Goal: Information Seeking & Learning: Find specific page/section

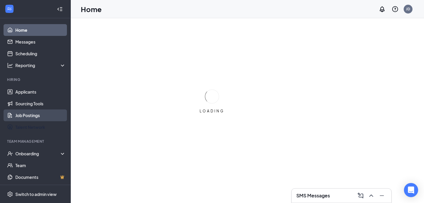
scroll to position [12, 0]
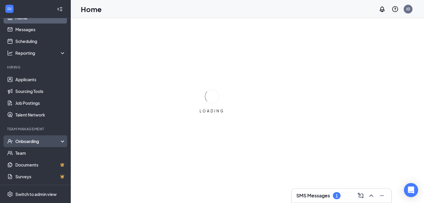
click at [36, 138] on div "Onboarding" at bounding box center [35, 142] width 71 height 12
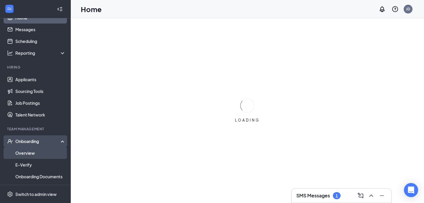
click at [29, 153] on link "Overview" at bounding box center [40, 153] width 50 height 12
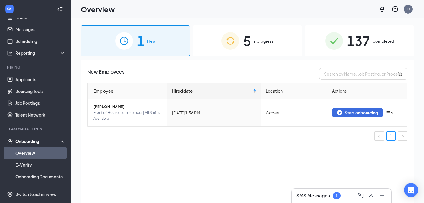
click at [266, 46] on div "5 In progress" at bounding box center [247, 40] width 109 height 31
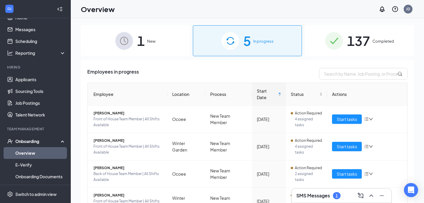
click at [130, 47] on img at bounding box center [124, 41] width 18 height 18
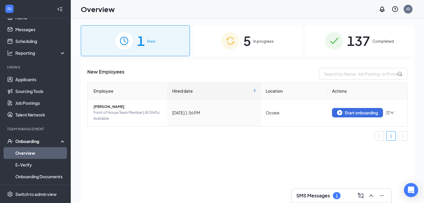
click at [233, 44] on img at bounding box center [230, 41] width 18 height 18
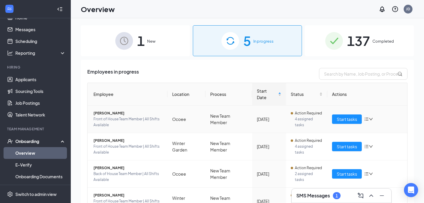
click at [100, 116] on span "Front of House Team Member | All Shifts Available" at bounding box center [127, 122] width 69 height 12
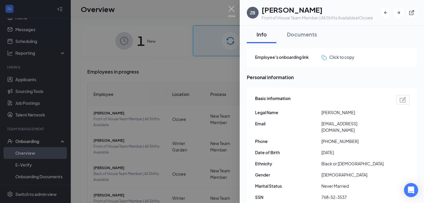
click at [157, 53] on div at bounding box center [212, 101] width 424 height 203
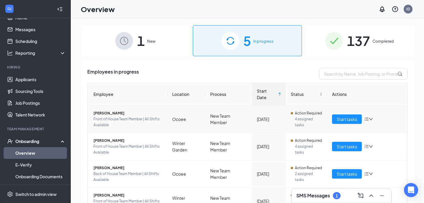
click at [117, 110] on span "[PERSON_NAME]" at bounding box center [127, 113] width 69 height 6
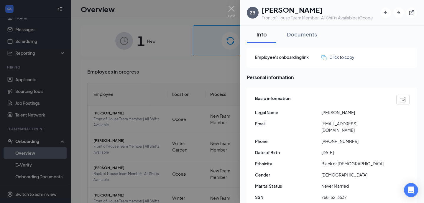
click at [205, 64] on div at bounding box center [212, 101] width 424 height 203
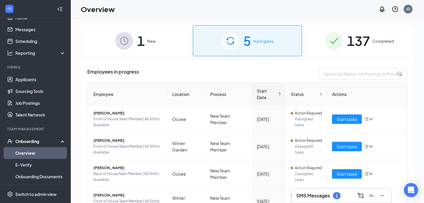
click at [135, 46] on div "1 New" at bounding box center [135, 40] width 109 height 31
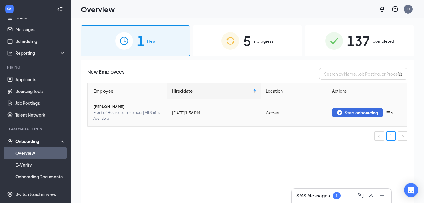
click at [102, 105] on span "[PERSON_NAME]" at bounding box center [127, 107] width 69 height 6
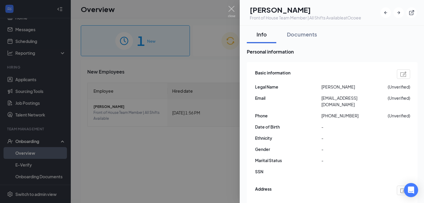
click at [150, 48] on div at bounding box center [212, 101] width 424 height 203
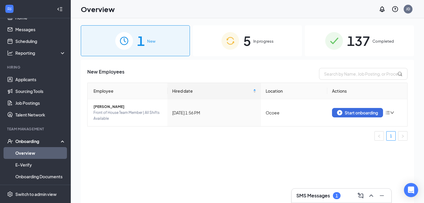
click at [315, 196] on h3 "SMS Messages" at bounding box center [313, 196] width 34 height 6
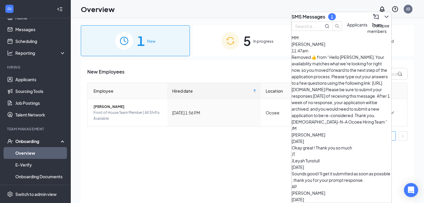
click at [383, 17] on icon "ChevronDown" at bounding box center [386, 16] width 7 height 7
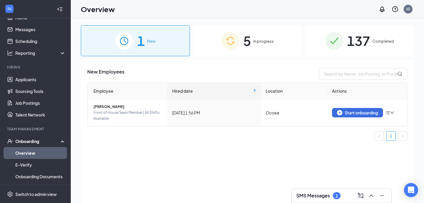
click at [261, 39] on span "In progress" at bounding box center [263, 41] width 20 height 6
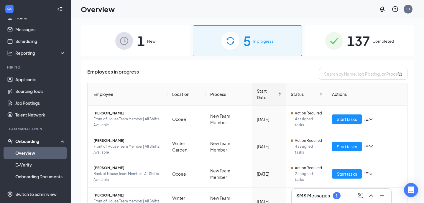
scroll to position [53, 0]
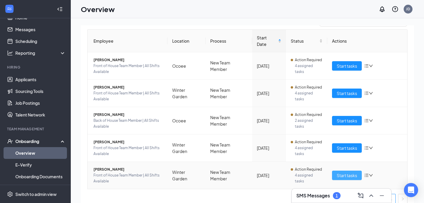
click at [349, 172] on span "Start tasks" at bounding box center [346, 175] width 20 height 6
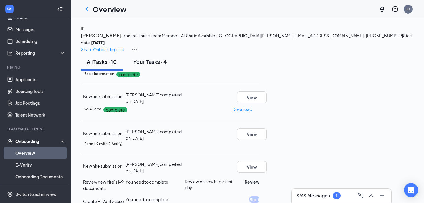
click at [156, 65] on div "Your Tasks · 4" at bounding box center [150, 61] width 34 height 7
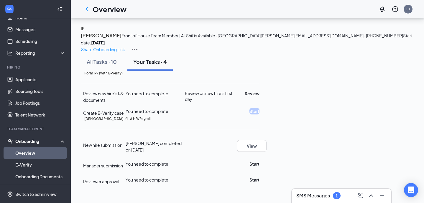
scroll to position [58, 0]
click at [259, 161] on button "Start" at bounding box center [254, 164] width 10 height 6
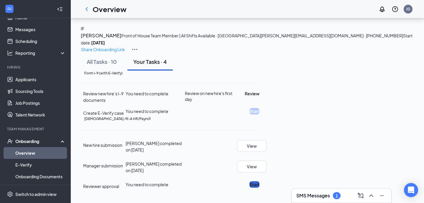
click at [259, 181] on button "Start" at bounding box center [254, 184] width 10 height 6
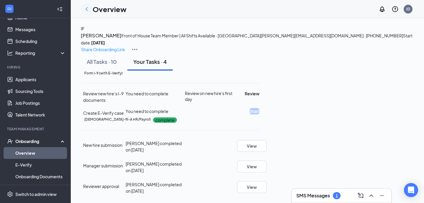
click at [85, 11] on icon "ChevronLeft" at bounding box center [86, 9] width 7 height 7
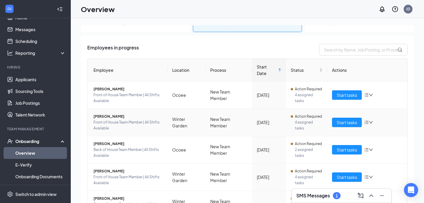
scroll to position [43, 0]
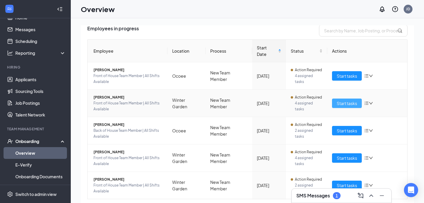
click at [353, 100] on span "Start tasks" at bounding box center [346, 103] width 20 height 6
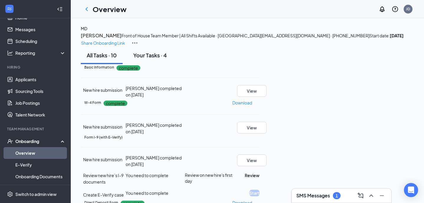
click at [160, 59] on div "Your Tasks · 4" at bounding box center [150, 55] width 34 height 7
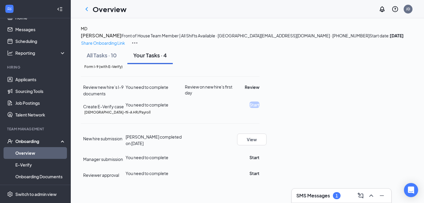
scroll to position [58, 0]
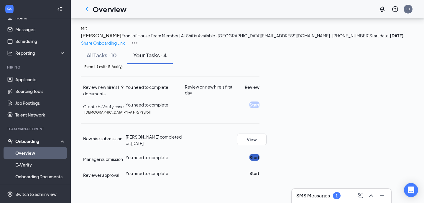
click at [259, 161] on button "Start" at bounding box center [254, 157] width 10 height 6
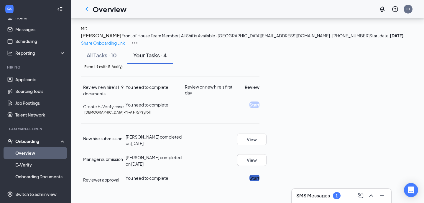
click at [259, 179] on button "Start" at bounding box center [254, 178] width 10 height 6
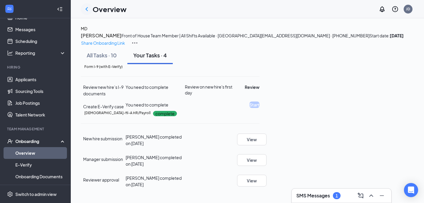
click at [86, 13] on div at bounding box center [87, 9] width 12 height 12
click at [86, 10] on icon "ChevronLeft" at bounding box center [86, 9] width 2 height 4
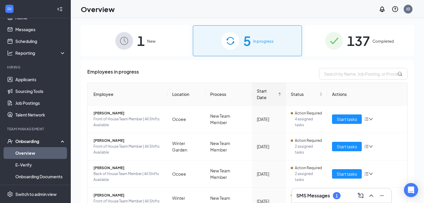
click at [326, 40] on img at bounding box center [334, 41] width 18 height 18
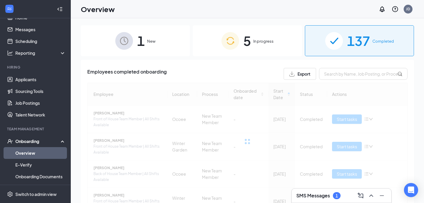
click at [278, 47] on div "5 In progress" at bounding box center [247, 40] width 109 height 31
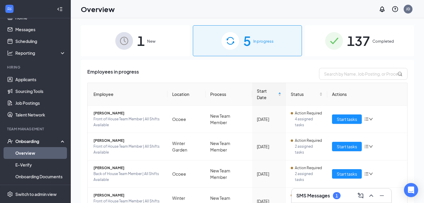
scroll to position [53, 0]
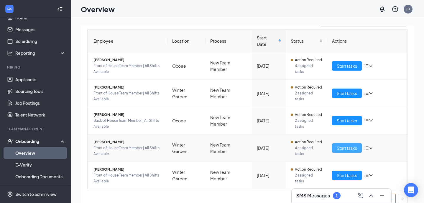
click at [340, 145] on span "Start tasks" at bounding box center [346, 148] width 20 height 6
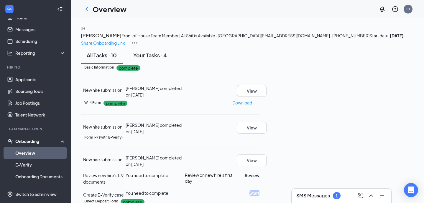
click at [156, 59] on div "Your Tasks · 4" at bounding box center [150, 55] width 34 height 7
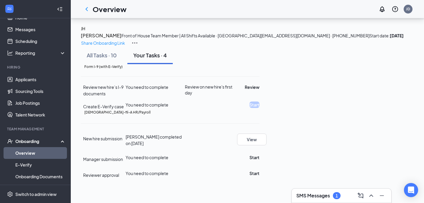
scroll to position [58, 0]
click at [259, 159] on button "Start" at bounding box center [254, 157] width 10 height 6
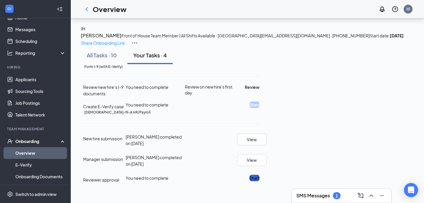
click at [259, 181] on button "Start" at bounding box center [254, 178] width 10 height 6
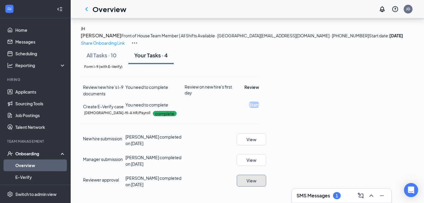
scroll to position [0, 0]
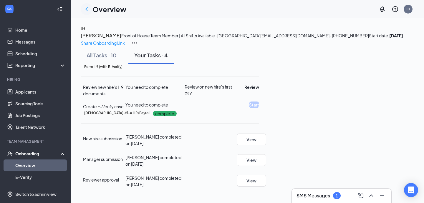
click at [87, 8] on icon "ChevronLeft" at bounding box center [86, 9] width 2 height 4
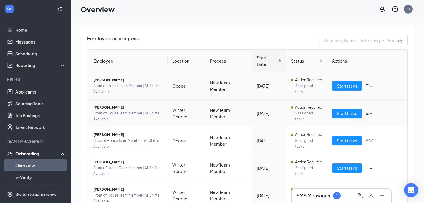
scroll to position [35, 0]
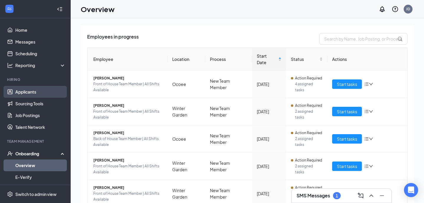
click at [38, 93] on link "Applicants" at bounding box center [40, 92] width 50 height 12
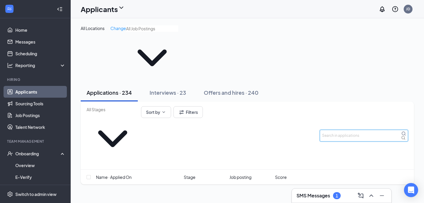
click at [354, 130] on input "text" at bounding box center [364, 136] width 88 height 12
type input "kylean"
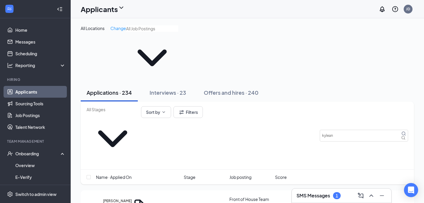
click at [364, 84] on div "Applications · 234 Interviews · 23 Offers and hires · 240" at bounding box center [247, 93] width 333 height 18
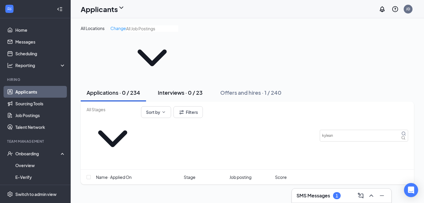
click at [174, 89] on div "Interviews · 0 / 23" at bounding box center [180, 92] width 45 height 7
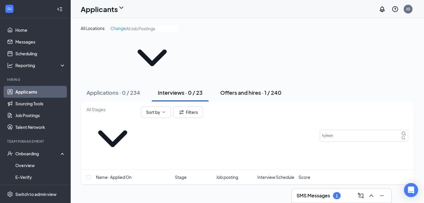
click at [262, 84] on button "Offers and hires · 1 / 240" at bounding box center [250, 93] width 73 height 18
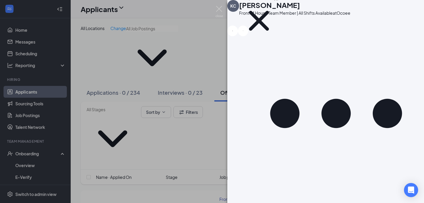
scroll to position [73, 0]
click at [169, 140] on div "[PERSON_NAME] Front of House Team Member | All Shifts Available at [GEOGRAPHIC_…" at bounding box center [212, 101] width 424 height 203
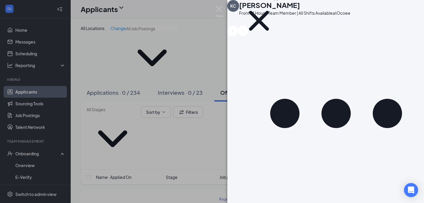
scroll to position [1004, 0]
click at [201, 126] on div "[PERSON_NAME] Front of House Team Member | All Shifts Available at [GEOGRAPHIC_…" at bounding box center [212, 101] width 424 height 203
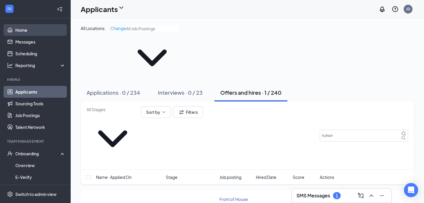
click at [44, 33] on link "Home" at bounding box center [40, 30] width 50 height 12
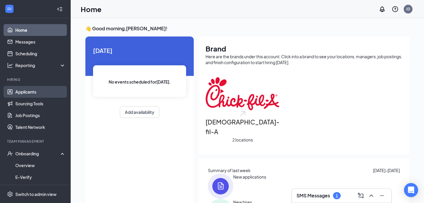
click at [42, 89] on link "Applicants" at bounding box center [40, 92] width 50 height 12
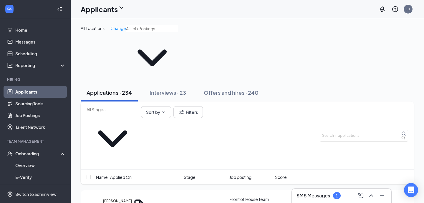
click at [141, 32] on input "text" at bounding box center [152, 28] width 52 height 6
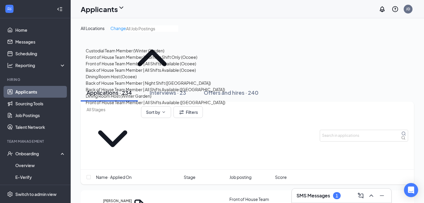
scroll to position [72, 0]
click at [151, 99] on div "Dining Room Host (Winter Garden)" at bounding box center [119, 96] width 66 height 6
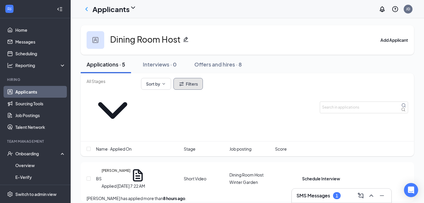
click at [203, 90] on button "Filters" at bounding box center [188, 84] width 29 height 12
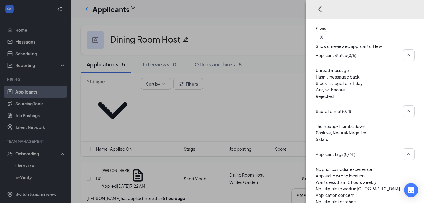
scroll to position [562, 0]
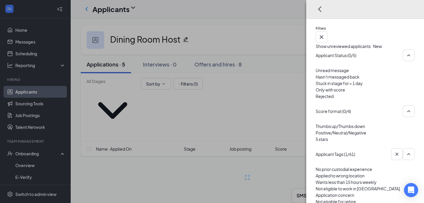
click at [268, 67] on div "Filters Show unreviewed applicants New Applicant Status (0/5) Unread message Ha…" at bounding box center [212, 101] width 424 height 203
click at [254, 70] on div "Filters Show unreviewed applicants New Applicant Status (0/5) Unread message Ha…" at bounding box center [212, 101] width 424 height 203
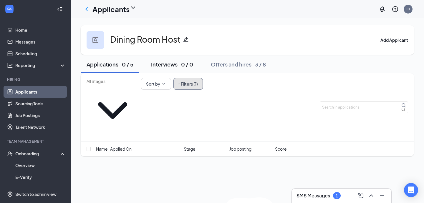
scroll to position [21, 0]
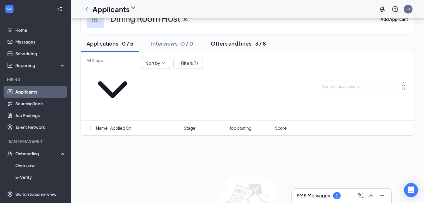
click at [231, 47] on div "Offers and hires · 3 / 8" at bounding box center [238, 43] width 55 height 7
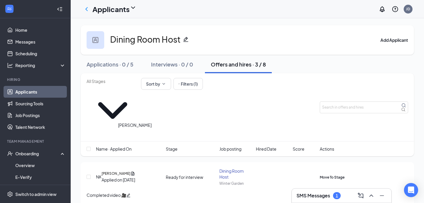
click at [126, 171] on h5 "[PERSON_NAME]" at bounding box center [116, 173] width 29 height 5
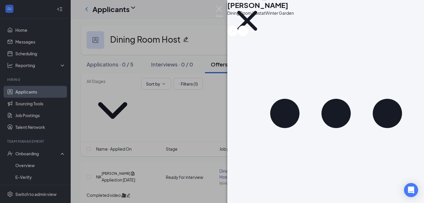
click at [275, 202] on button "Messages" at bounding box center [265, 205] width 20 height 6
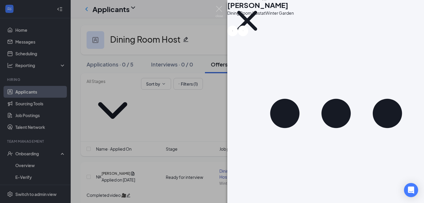
scroll to position [253, 0]
type input "Interview Scheduling"
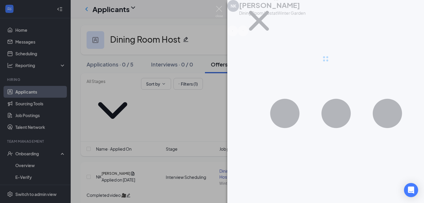
click at [126, 64] on div "NK [PERSON_NAME] Dining Room Host at [GEOGRAPHIC_DATA] Completed video 🎥 Applic…" at bounding box center [212, 101] width 424 height 203
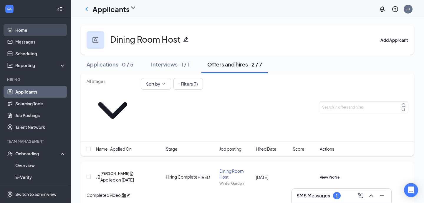
click at [29, 28] on link "Home" at bounding box center [40, 30] width 50 height 12
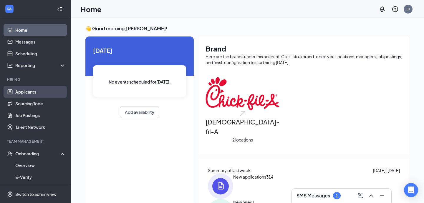
click at [40, 90] on link "Applicants" at bounding box center [40, 92] width 50 height 12
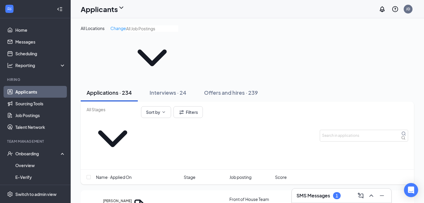
click at [139, 107] on span at bounding box center [113, 136] width 52 height 58
click at [136, 107] on span at bounding box center [113, 136] width 52 height 58
click at [120, 106] on input "text" at bounding box center [113, 109] width 52 height 6
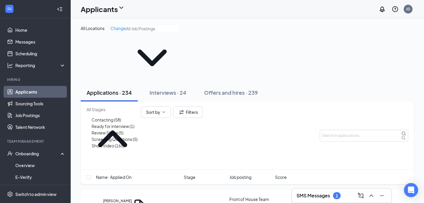
click at [145, 123] on div "Ready for interview (1)" at bounding box center [119, 126] width 54 height 6
type input "Ready for interview (1)"
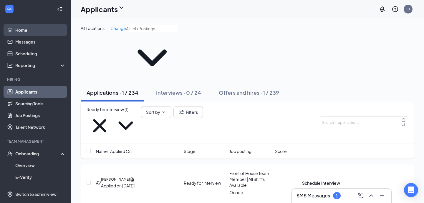
click at [42, 29] on link "Home" at bounding box center [40, 30] width 50 height 12
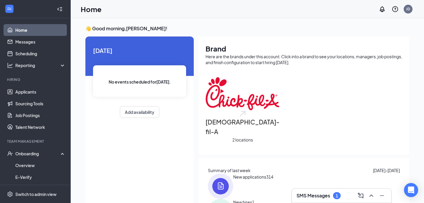
click at [314, 198] on h3 "SMS Messages" at bounding box center [314, 196] width 34 height 6
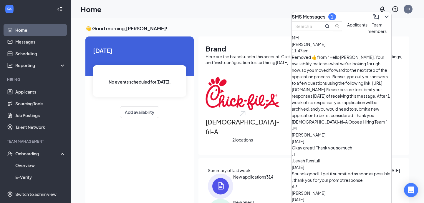
click at [368, 34] on span "Team members" at bounding box center [377, 28] width 19 height 12
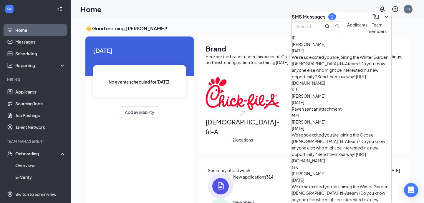
click at [347, 27] on span "Applicants" at bounding box center [357, 24] width 20 height 5
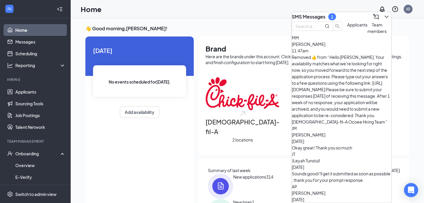
click at [368, 34] on span "Team members" at bounding box center [377, 28] width 19 height 12
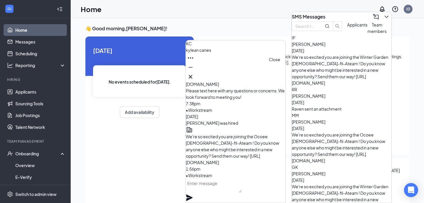
click at [192, 75] on icon "Cross" at bounding box center [191, 77] width 4 height 4
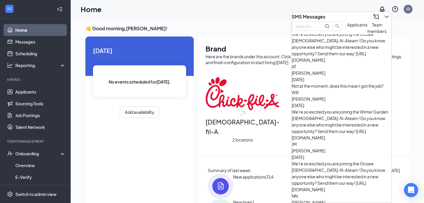
scroll to position [359, 0]
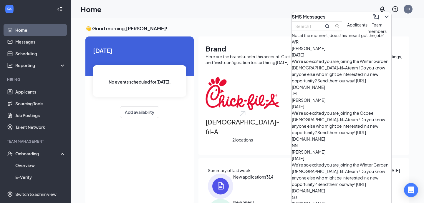
click at [347, 27] on span "Applicants" at bounding box center [357, 24] width 20 height 5
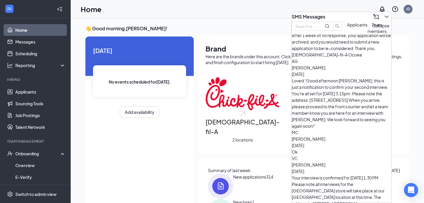
click at [383, 13] on icon "ChevronDown" at bounding box center [386, 16] width 7 height 7
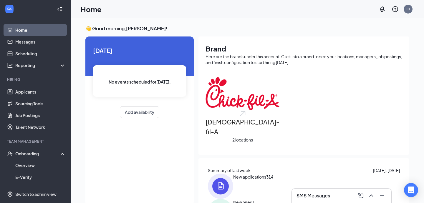
scroll to position [0, 0]
click at [24, 96] on link "Applicants" at bounding box center [40, 92] width 50 height 12
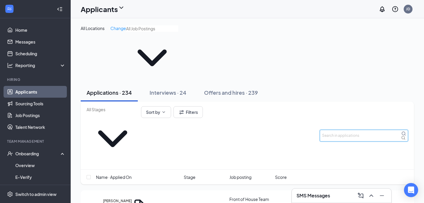
click at [360, 130] on input "text" at bounding box center [364, 136] width 88 height 12
paste input "‪[PHONE_NUMBER]‬"
type input "‪[PHONE_NUMBER]‬"
click at [362, 84] on div "Applications · 234 Interviews · 24 Offers and hires · 239" at bounding box center [247, 93] width 333 height 18
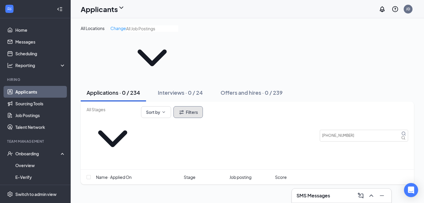
click at [203, 106] on button "Filters" at bounding box center [188, 112] width 29 height 12
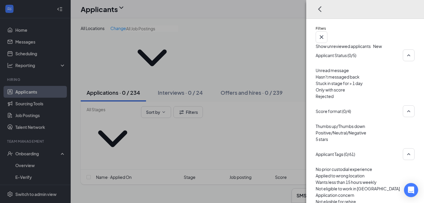
click at [317, 93] on div at bounding box center [365, 93] width 99 height 0
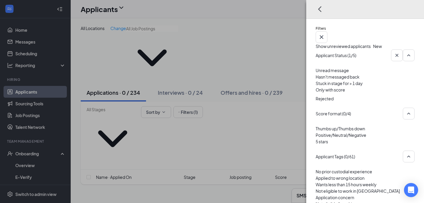
click at [317, 95] on div at bounding box center [365, 94] width 99 height 2
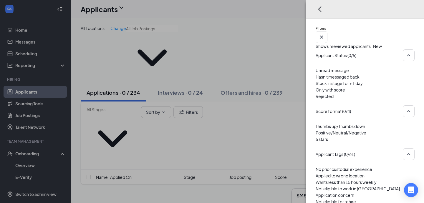
click at [277, 84] on div "Filters Show unreviewed applicants New Applicant Status (0/5) Unread message Ha…" at bounding box center [212, 101] width 424 height 203
click at [281, 88] on div "Filters Show unreviewed applicants New Applicant Status (0/5) Unread message Ha…" at bounding box center [212, 101] width 424 height 203
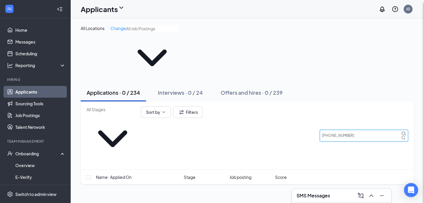
click at [356, 130] on input "‪[PHONE_NUMBER]‬" at bounding box center [364, 136] width 88 height 12
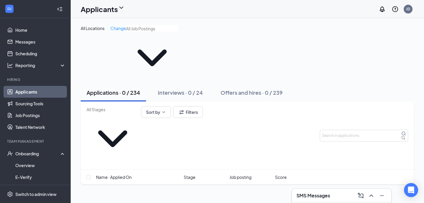
click at [347, 84] on div "Applications · 0 / 234 Interviews · 0 / 24 Offers and hires · 0 / 239" at bounding box center [247, 93] width 333 height 18
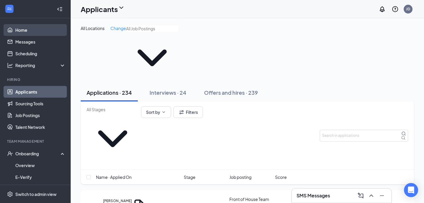
click at [51, 30] on link "Home" at bounding box center [40, 30] width 50 height 12
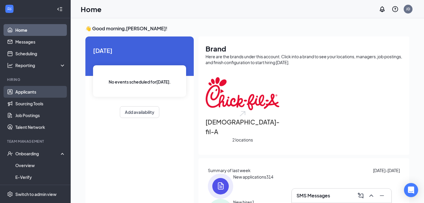
click at [52, 97] on link "Applicants" at bounding box center [40, 92] width 50 height 12
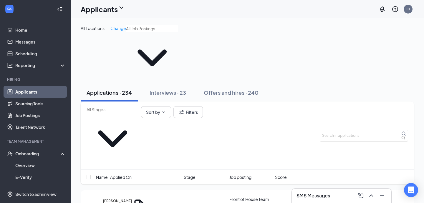
click at [292, 84] on div "Applications · 234 Interviews · 23 Offers and hires · 240" at bounding box center [247, 93] width 333 height 18
click at [368, 130] on input "text" at bounding box center [364, 136] width 88 height 12
paste input "[PERSON_NAME]"
type input "[PERSON_NAME]"
click at [365, 84] on div "Applications · 234 Interviews · 23 Offers and hires · 240" at bounding box center [247, 93] width 333 height 18
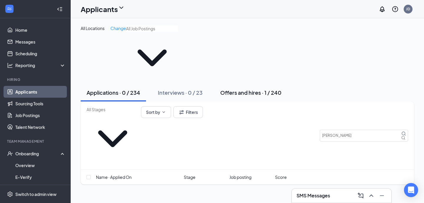
click at [259, 84] on button "Offers and hires · 1 / 240" at bounding box center [250, 93] width 73 height 18
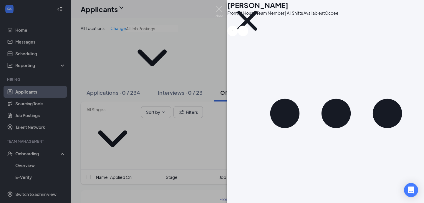
click at [261, 9] on h1 "[PERSON_NAME]" at bounding box center [257, 5] width 61 height 10
copy h1 "[PERSON_NAME]"
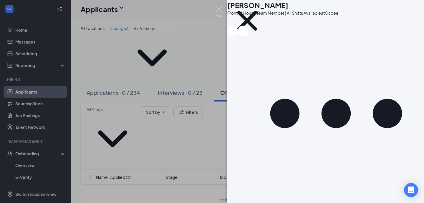
scroll to position [194, 0]
click at [194, 105] on div "[PERSON_NAME] Front of House Team Member | All Shifts Available at [GEOGRAPHIC_…" at bounding box center [212, 101] width 424 height 203
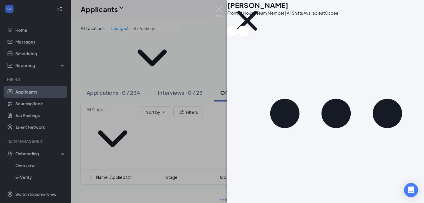
scroll to position [70, 0]
click at [194, 111] on div "[PERSON_NAME] Front of House Team Member | All Shifts Available at [GEOGRAPHIC_…" at bounding box center [212, 101] width 424 height 203
